Goal: Register for event/course: Register for event/course

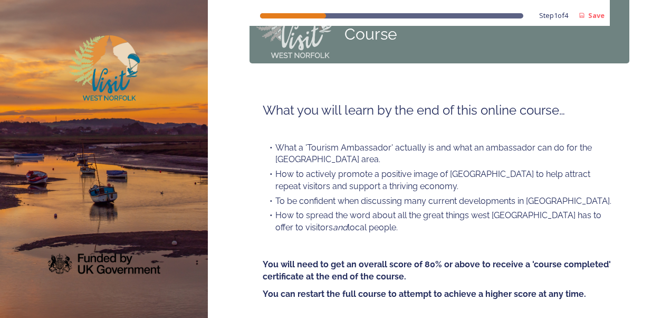
scroll to position [144, 0]
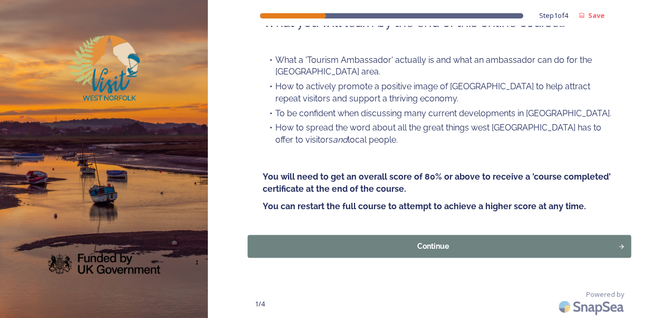
click at [433, 244] on div "Continue" at bounding box center [433, 246] width 359 height 11
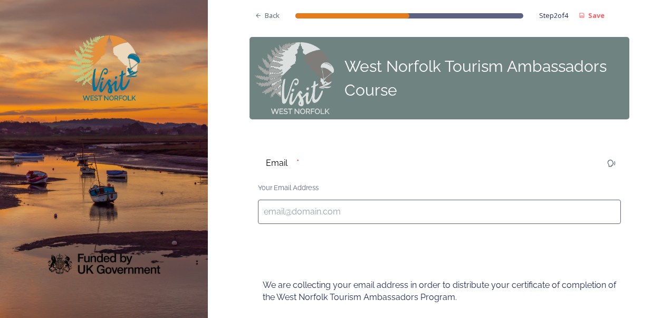
scroll to position [33, 0]
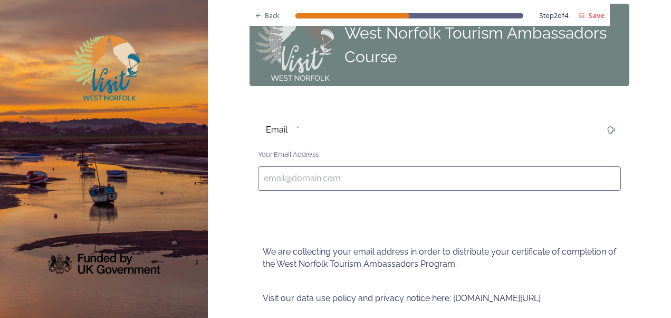
click at [380, 172] on input at bounding box center [439, 178] width 363 height 24
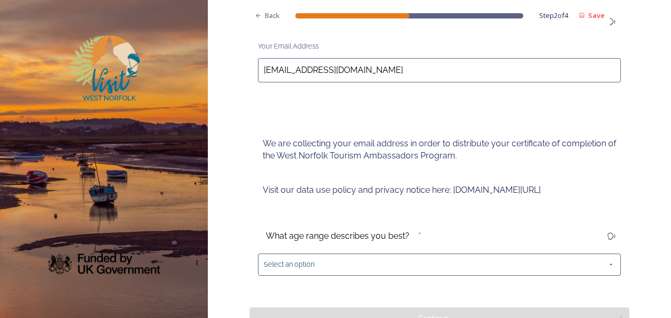
scroll to position [142, 0]
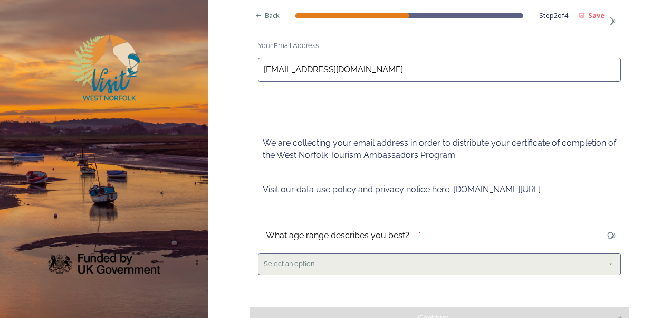
type input "[EMAIL_ADDRESS][DOMAIN_NAME]"
click at [346, 267] on div "Select an option" at bounding box center [439, 264] width 363 height 22
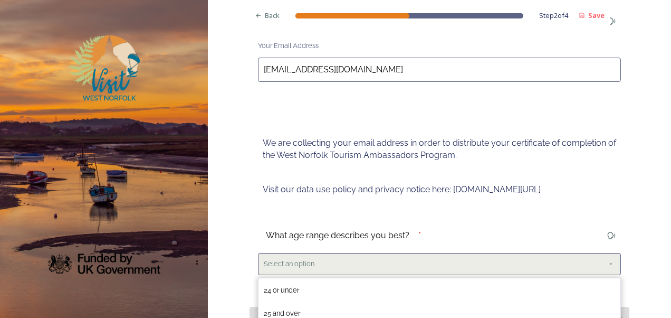
scroll to position [180, 0]
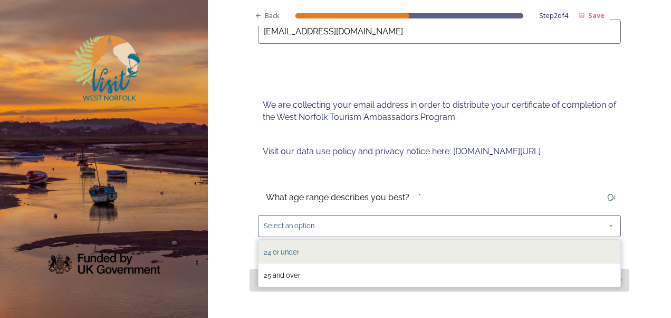
click at [315, 251] on div "24 or under" at bounding box center [440, 251] width 362 height 23
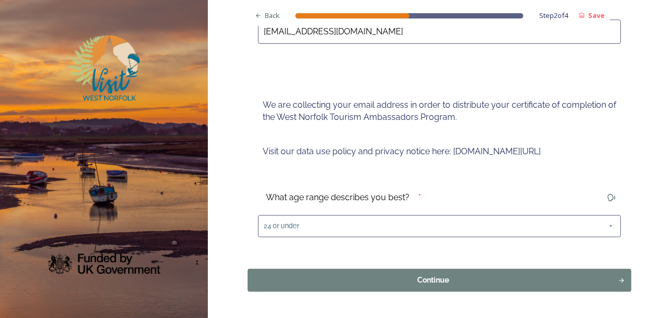
click at [386, 278] on div "Continue" at bounding box center [433, 279] width 359 height 11
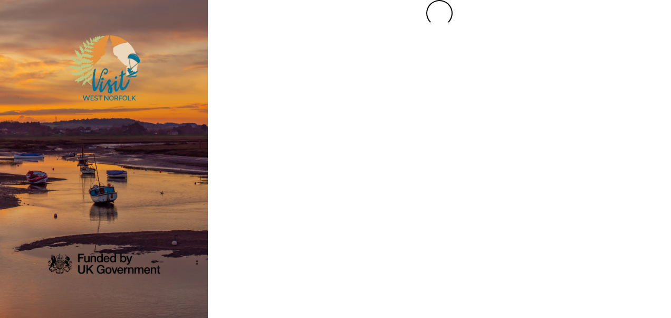
scroll to position [0, 0]
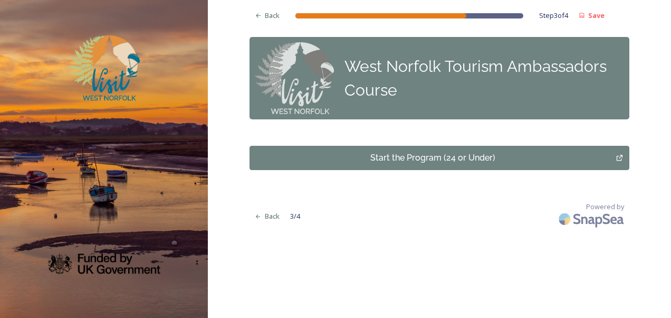
click at [376, 160] on div "Start the Program (24 or Under)" at bounding box center [433, 158] width 355 height 13
